Goal: Task Accomplishment & Management: Complete application form

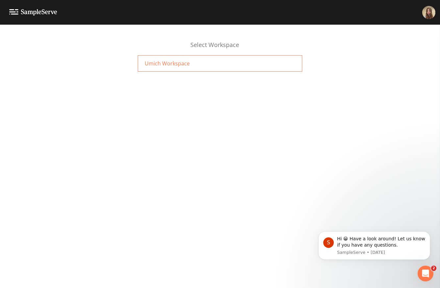
click at [194, 62] on div "Umich Workspace" at bounding box center [220, 63] width 164 height 16
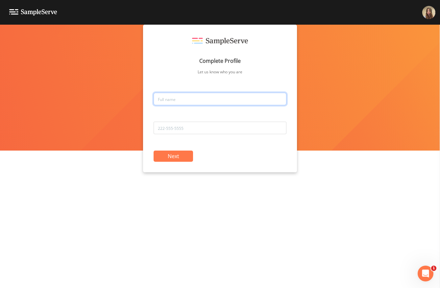
click at [183, 99] on input "text" at bounding box center [219, 99] width 133 height 12
type input "Claire Jeon"
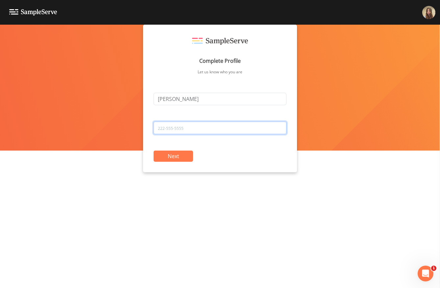
click at [184, 129] on input "tel" at bounding box center [219, 128] width 133 height 12
type input "7"
type input "6072277529"
click at [172, 158] on button "Next" at bounding box center [172, 156] width 39 height 11
